Goal: Task Accomplishment & Management: Use online tool/utility

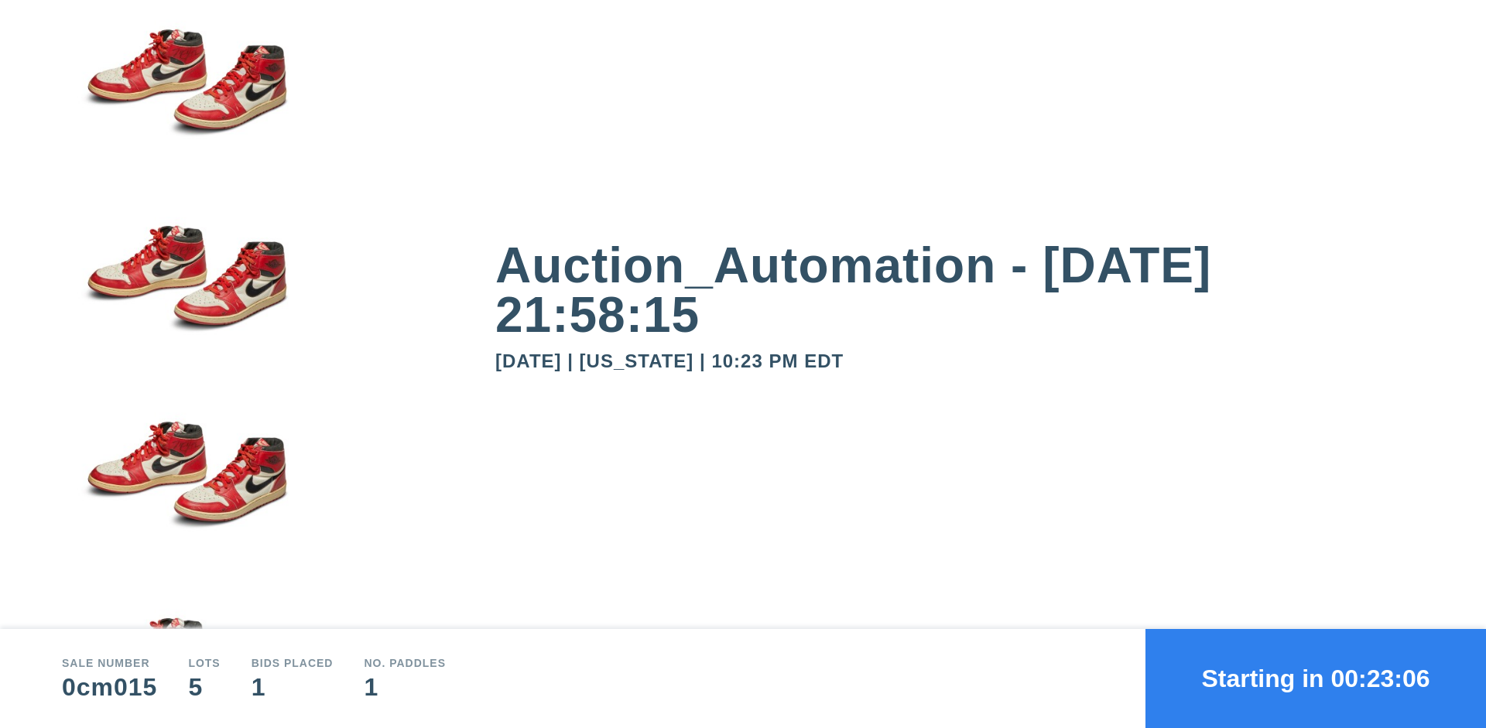
click at [1316, 679] on button "Starting in 00:23:06" at bounding box center [1315, 678] width 341 height 99
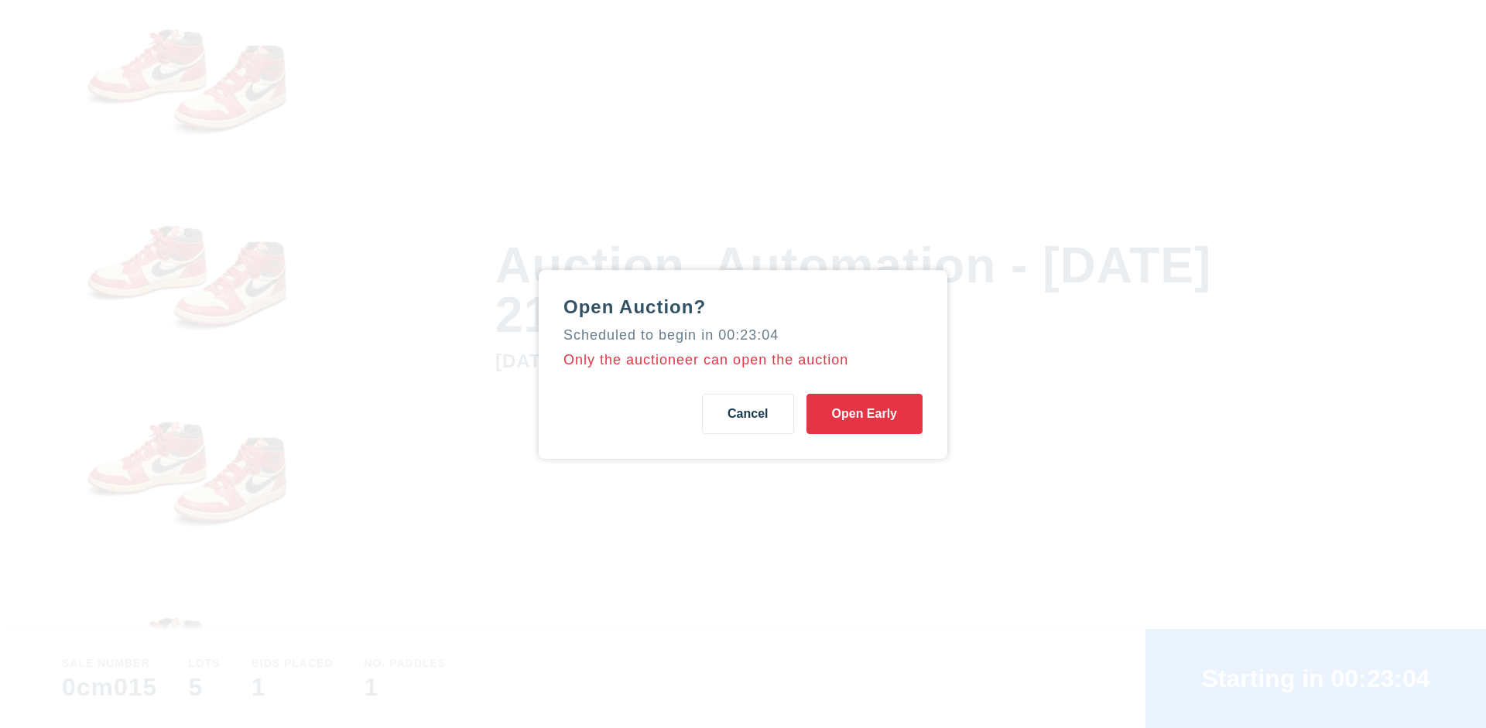
click at [864, 413] on button "Open Early" at bounding box center [864, 414] width 116 height 40
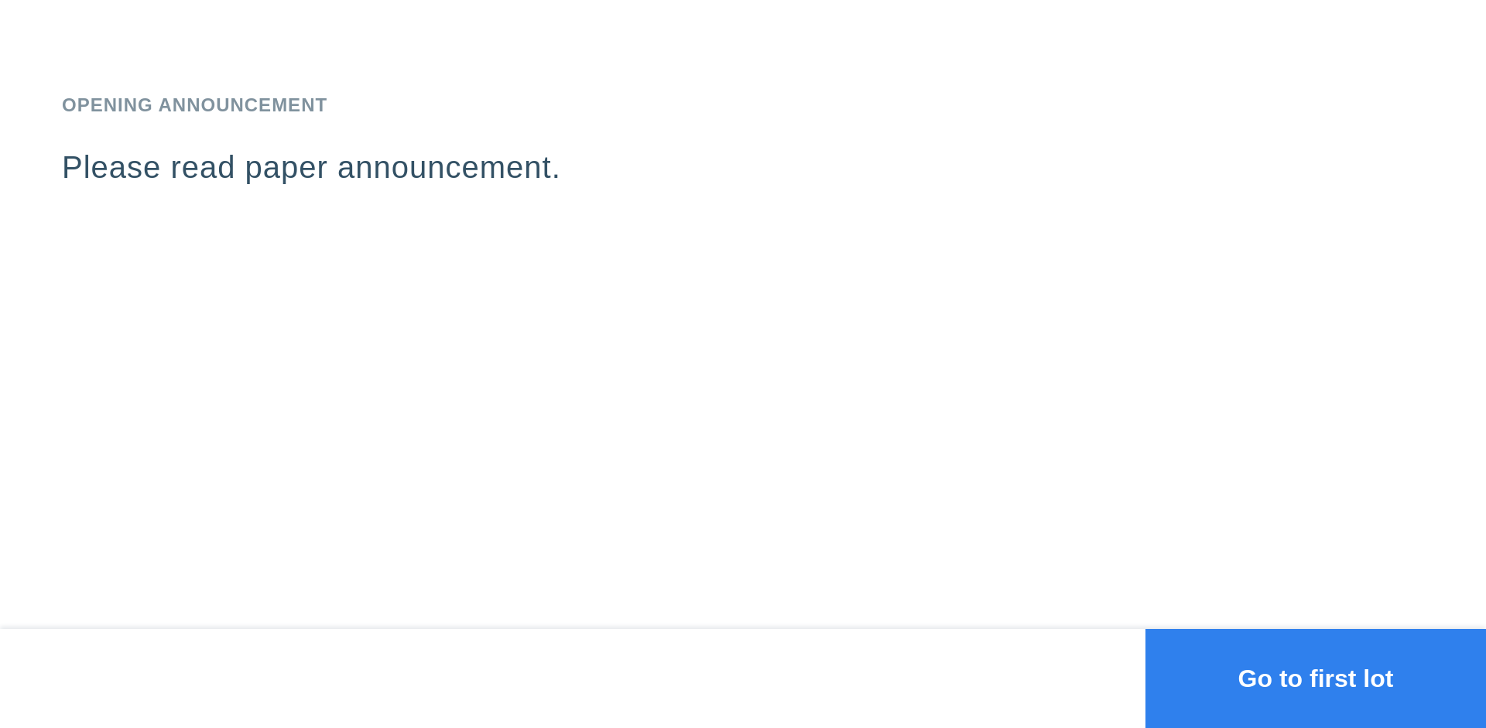
click at [1316, 679] on button "Go to first lot" at bounding box center [1315, 678] width 341 height 99
